Goal: Task Accomplishment & Management: Manage account settings

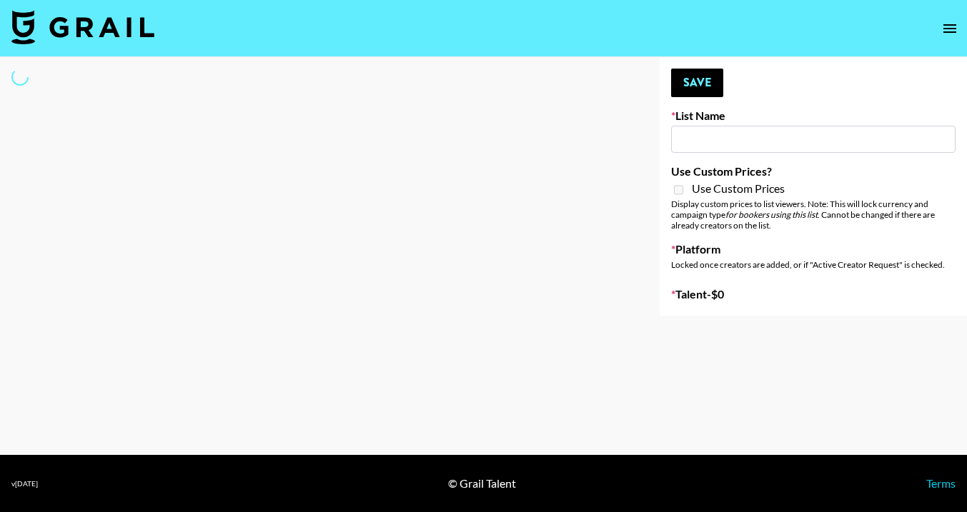
type input "Zhus Song Promo - Tega"
select select "Song"
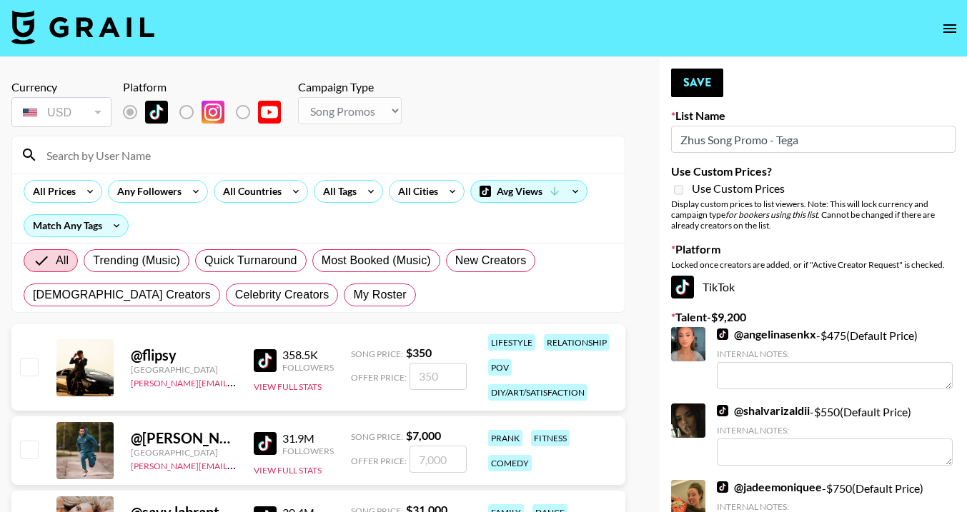
click at [192, 157] on input at bounding box center [327, 155] width 578 height 23
click at [185, 115] on label "Remove selected talent to change platforms" at bounding box center [198, 112] width 53 height 30
click at [199, 161] on input at bounding box center [327, 155] width 578 height 23
type input "emmad"
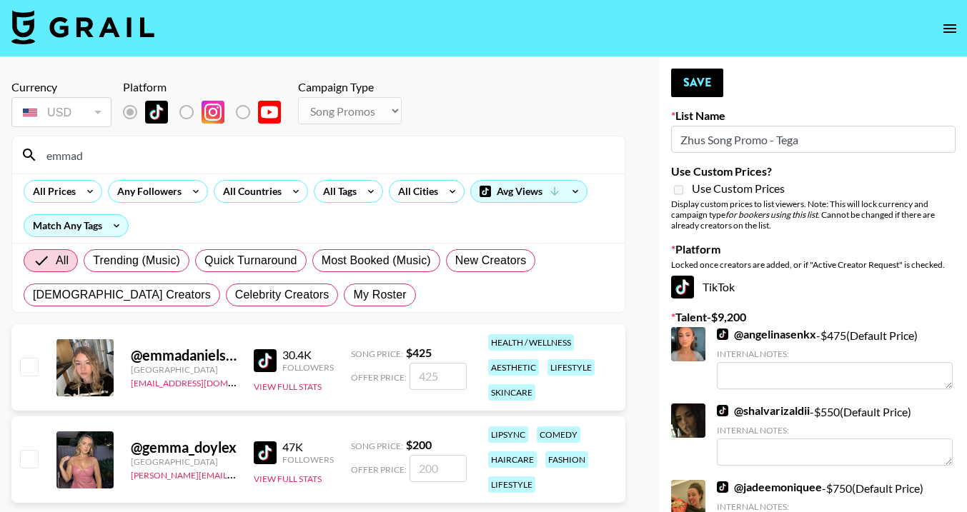
click at [30, 367] on input "checkbox" at bounding box center [28, 366] width 17 height 17
checkbox input "true"
type input "425"
click at [681, 84] on button "Save" at bounding box center [697, 83] width 52 height 29
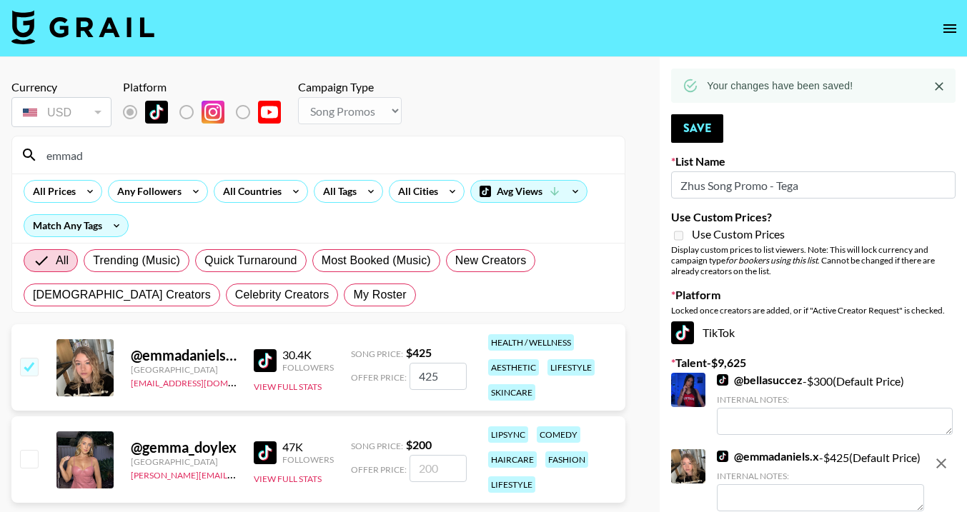
click at [449, 154] on input "emmad" at bounding box center [327, 155] width 578 height 23
type input "e"
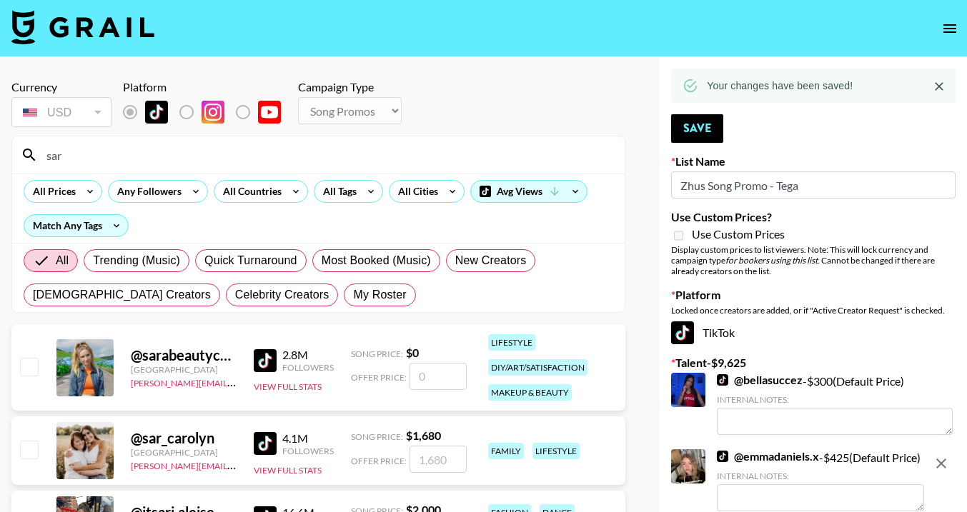
type input "sarahub"
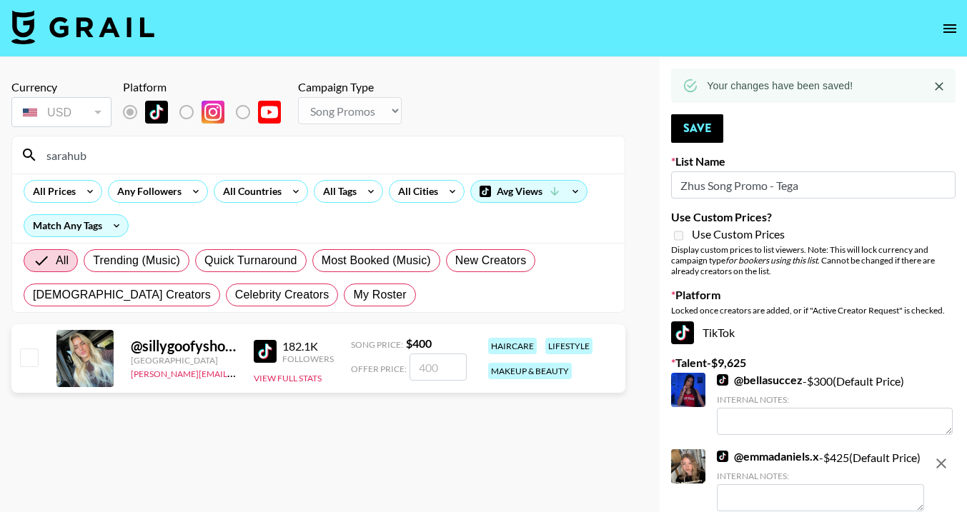
click at [24, 360] on input "checkbox" at bounding box center [28, 357] width 17 height 17
checkbox input "true"
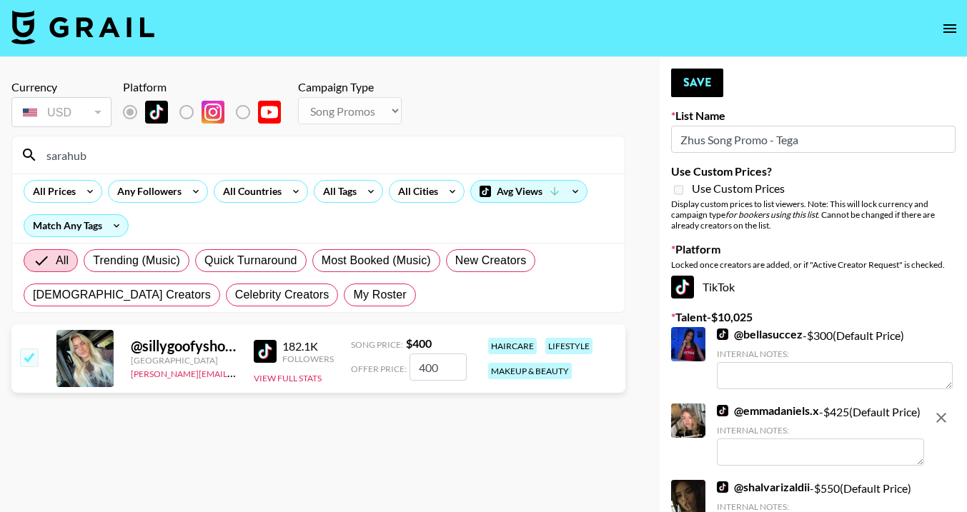
drag, startPoint x: 439, startPoint y: 371, endPoint x: 393, endPoint y: 370, distance: 45.8
click at [393, 370] on div "Offer Price: 400" at bounding box center [409, 367] width 116 height 27
type input "5"
checkbox input "false"
checkbox input "true"
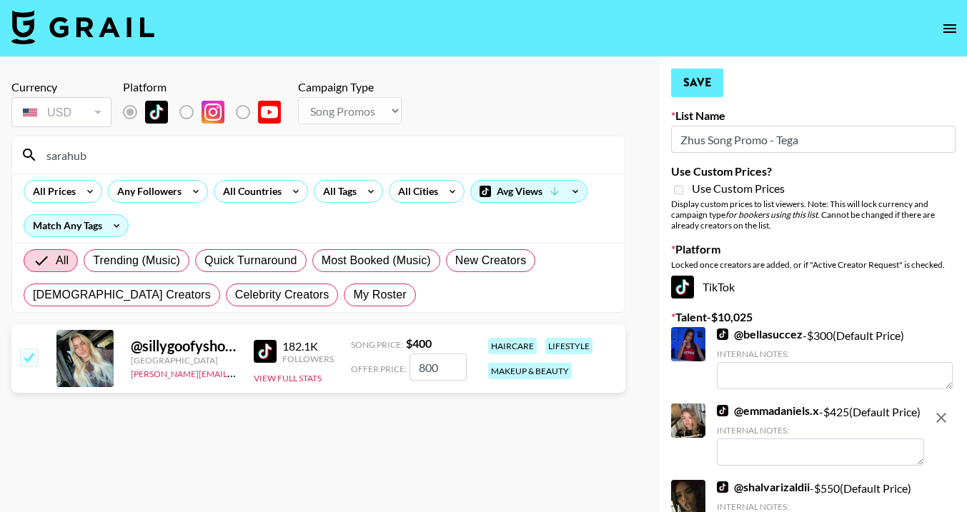
type input "800"
click at [686, 86] on button "Save" at bounding box center [697, 83] width 52 height 29
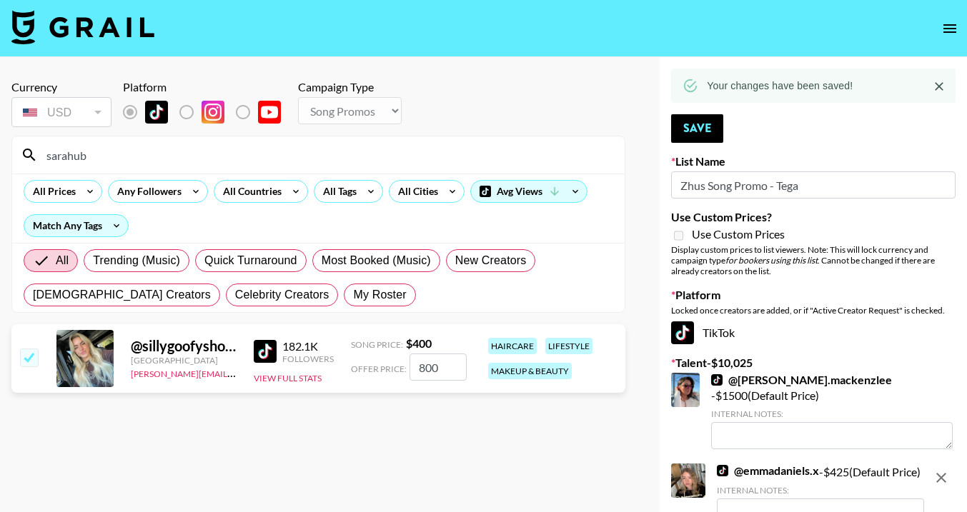
drag, startPoint x: 292, startPoint y: 153, endPoint x: 34, endPoint y: 154, distance: 257.3
click at [34, 154] on div "sarahub" at bounding box center [318, 155] width 613 height 37
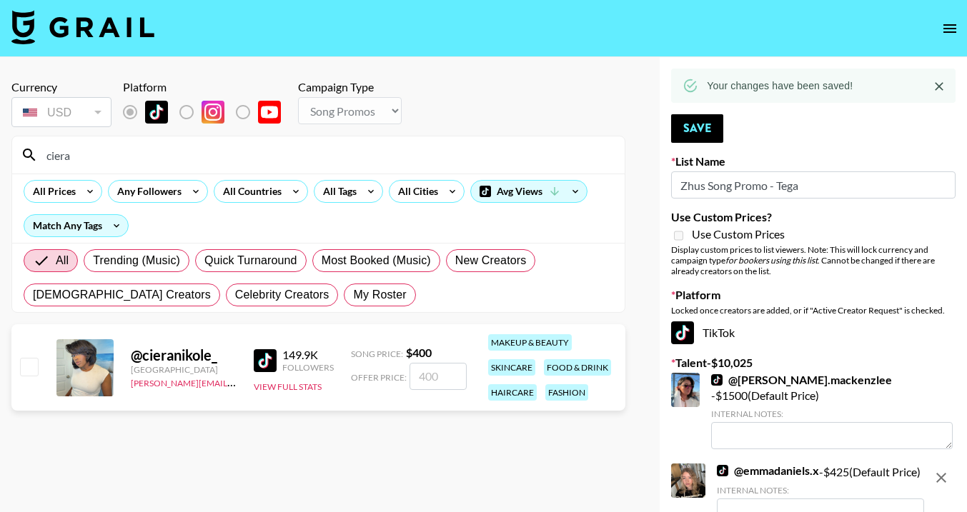
type input "ciera"
click at [30, 369] on input "checkbox" at bounding box center [28, 366] width 17 height 17
checkbox input "true"
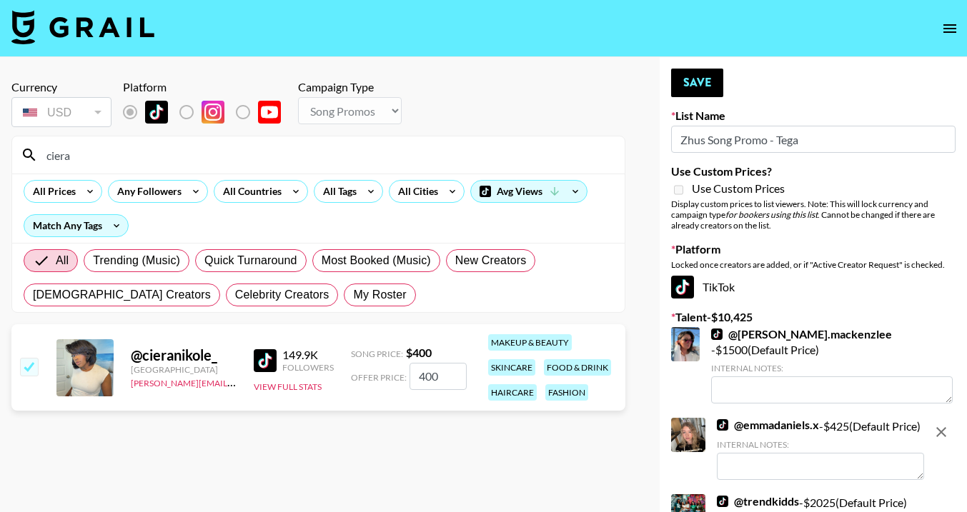
drag, startPoint x: 443, startPoint y: 372, endPoint x: 410, endPoint y: 374, distance: 33.7
click at [410, 374] on input "400" at bounding box center [438, 376] width 57 height 27
type input "500"
click at [698, 73] on button "Save" at bounding box center [697, 83] width 52 height 29
